Goal: Information Seeking & Learning: Learn about a topic

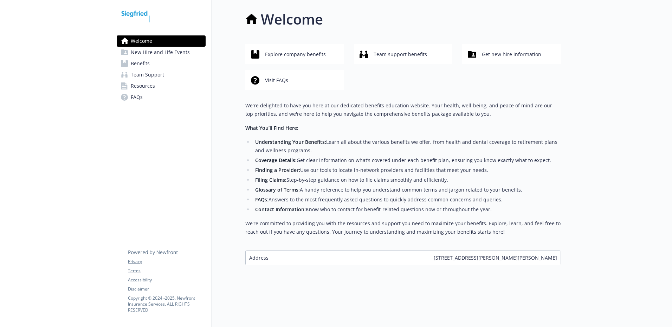
click at [143, 66] on span "Benefits" at bounding box center [140, 63] width 19 height 11
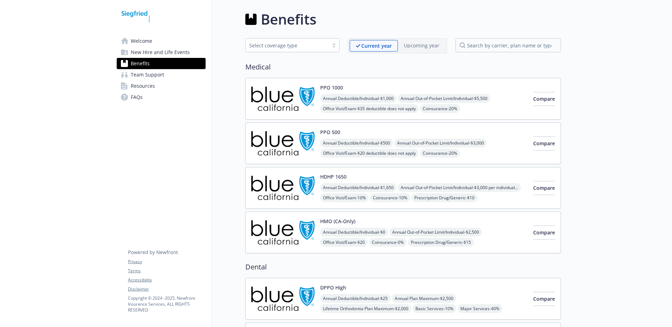
click at [292, 41] on div "Select coverage type" at bounding box center [287, 45] width 83 height 9
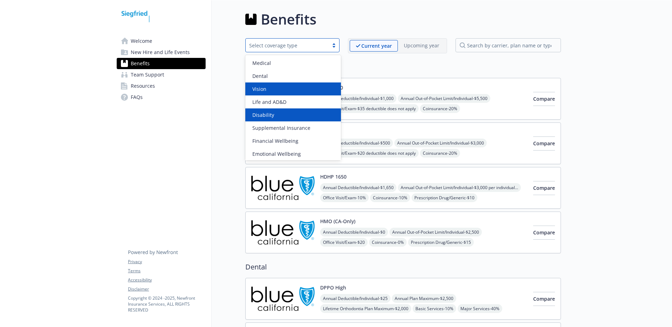
scroll to position [14, 0]
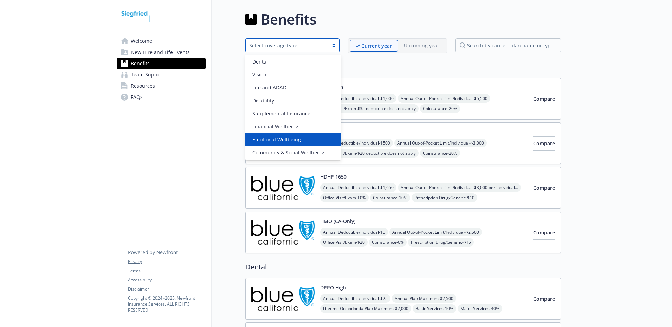
click at [294, 138] on span "Emotional Wellbeing" at bounding box center [276, 139] width 48 height 7
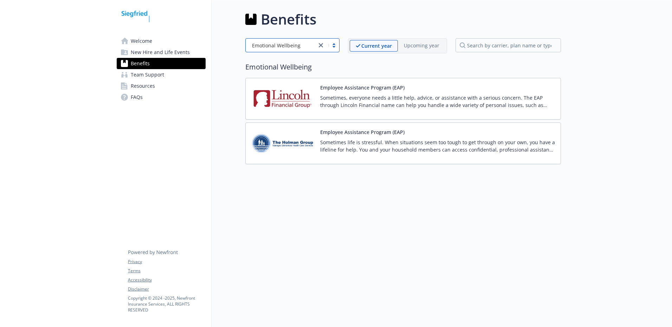
click at [276, 144] on img at bounding box center [282, 144] width 63 height 30
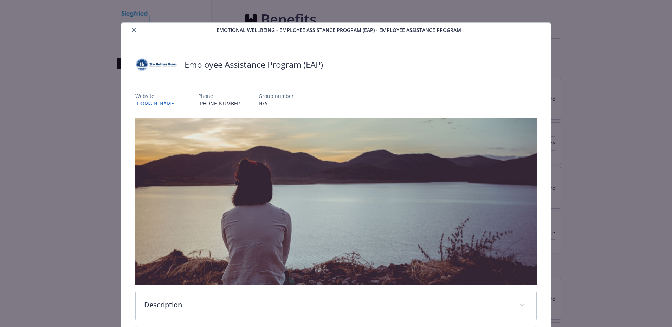
click at [133, 31] on icon "close" at bounding box center [134, 30] width 4 height 4
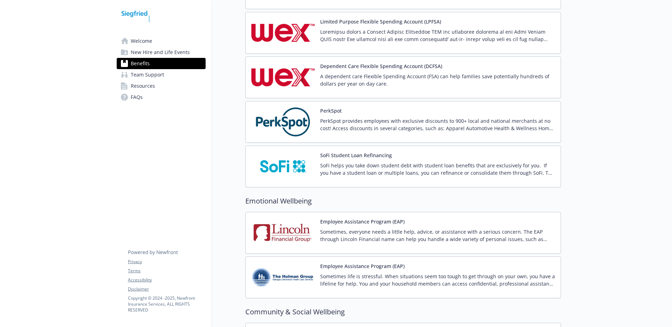
scroll to position [1124, 0]
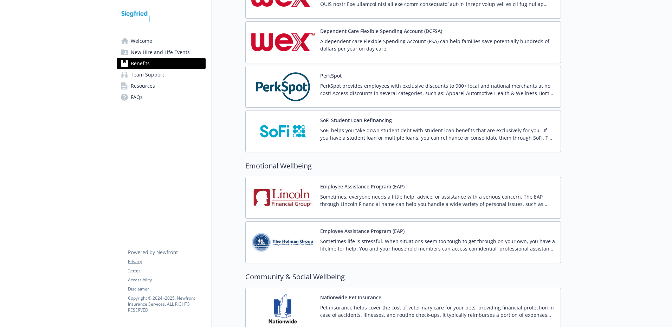
click at [274, 135] on img at bounding box center [282, 132] width 63 height 30
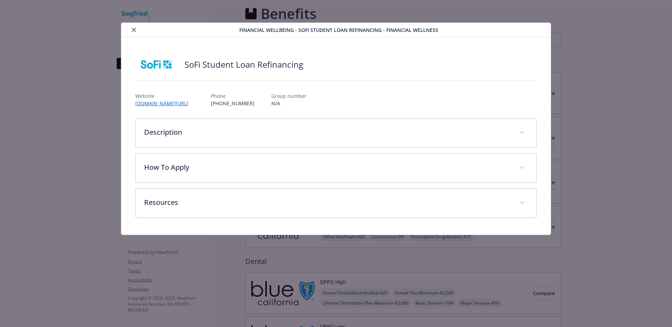
scroll to position [1124, 0]
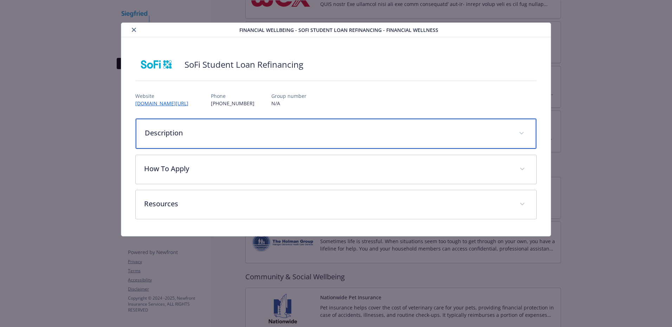
click at [395, 129] on p "Description" at bounding box center [327, 133] width 365 height 11
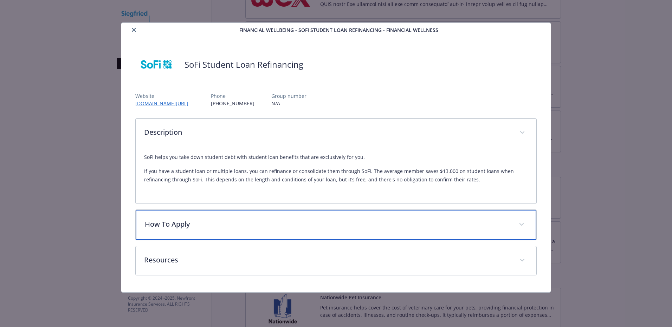
click at [325, 229] on p "How To Apply" at bounding box center [327, 224] width 365 height 11
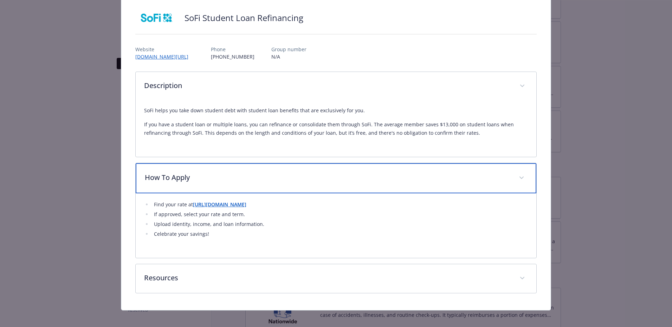
scroll to position [53, 0]
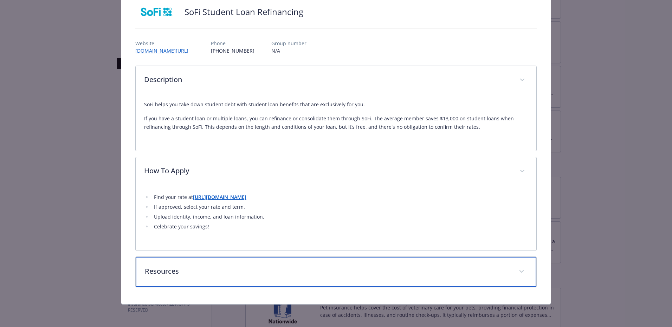
click at [292, 267] on p "Resources" at bounding box center [327, 271] width 365 height 11
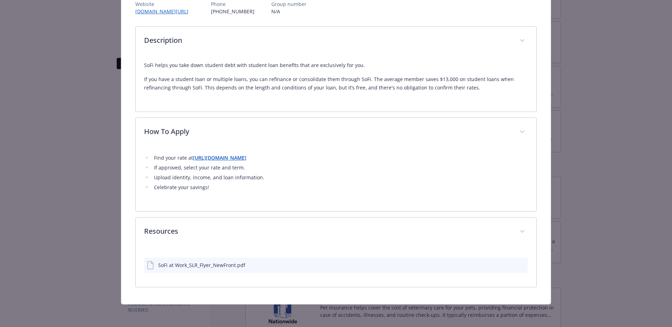
scroll to position [92, 0]
click at [519, 265] on icon "preview file" at bounding box center [521, 265] width 6 height 5
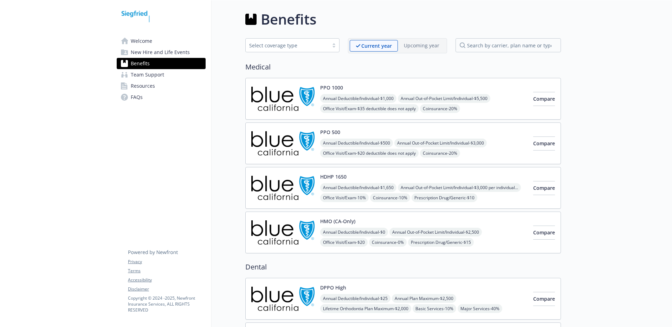
click at [164, 76] on link "Team Support" at bounding box center [161, 74] width 89 height 11
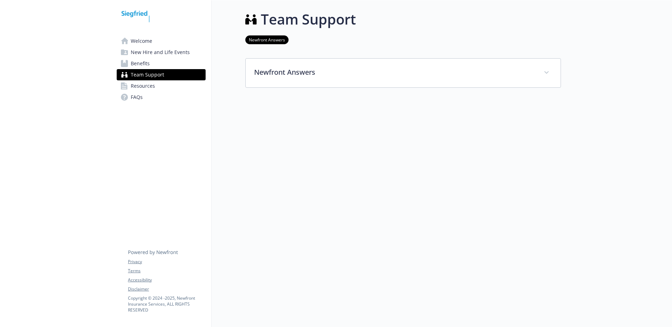
drag, startPoint x: 510, startPoint y: 0, endPoint x: 429, endPoint y: 157, distance: 176.1
click at [429, 157] on div at bounding box center [402, 132] width 315 height 88
